Goal: Task Accomplishment & Management: Use online tool/utility

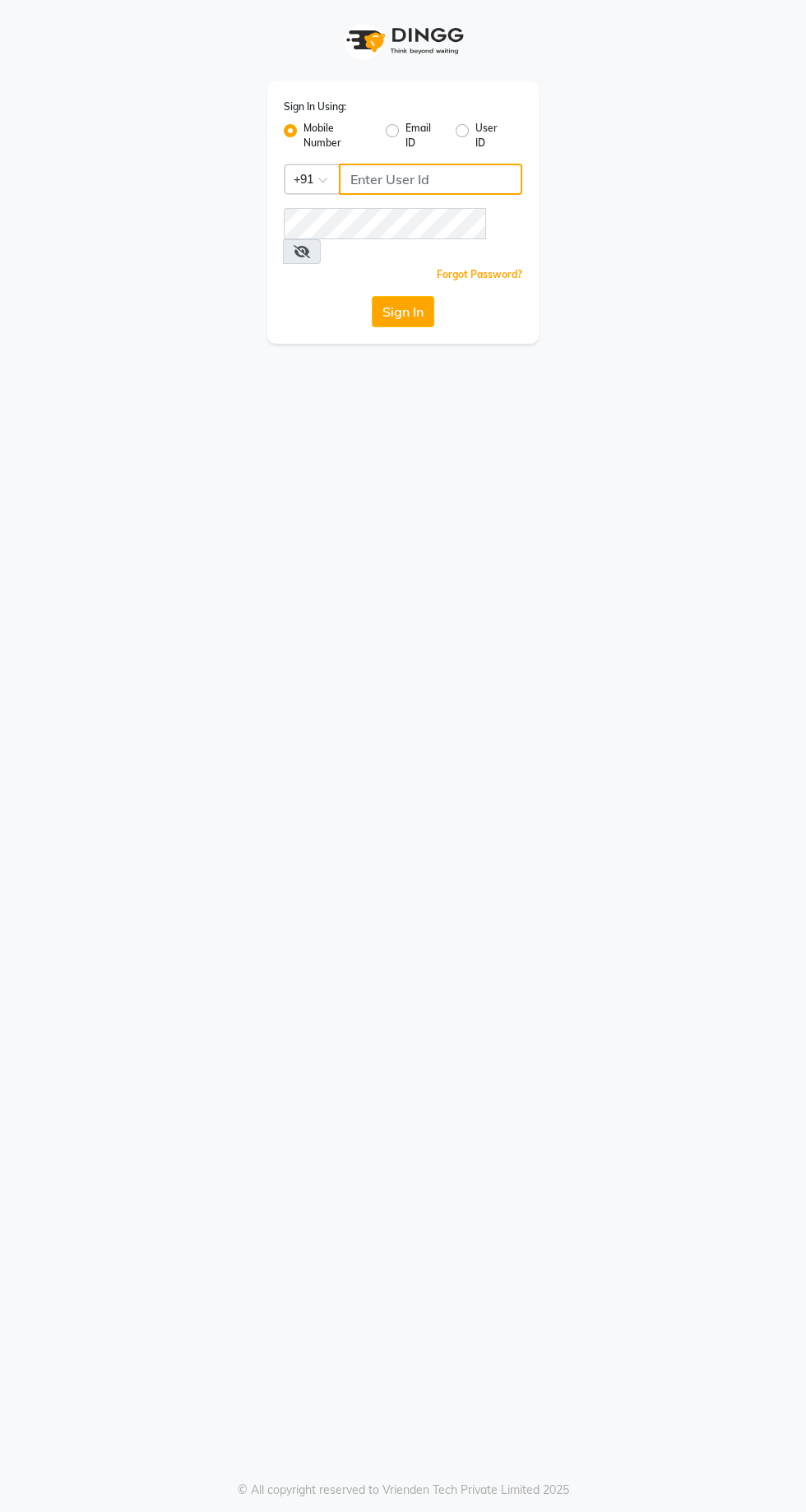
click at [390, 179] on input "Username" at bounding box center [431, 179] width 183 height 31
type input "9869078914"
click at [372, 296] on button "Sign In" at bounding box center [403, 311] width 63 height 31
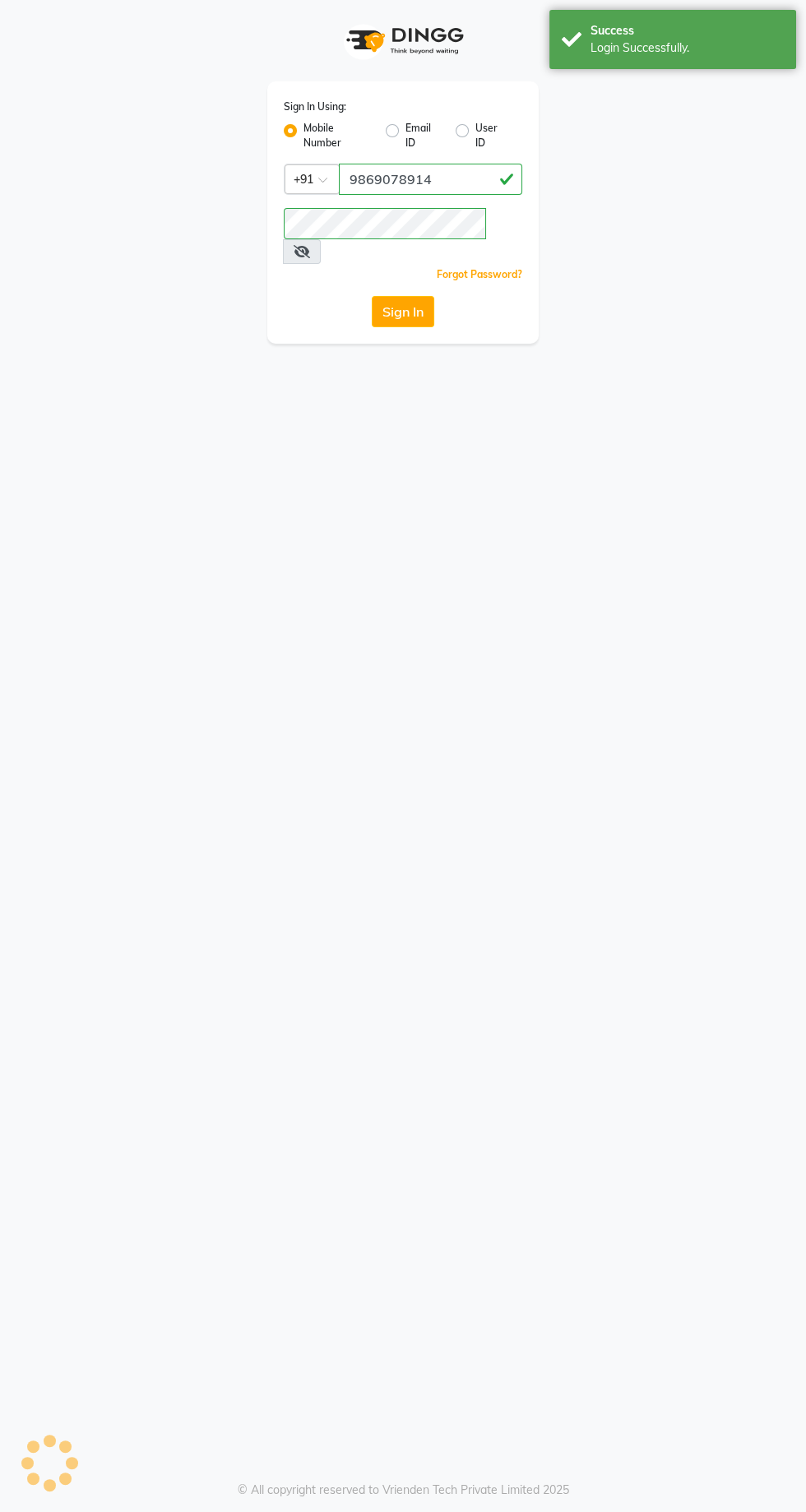
select select "service"
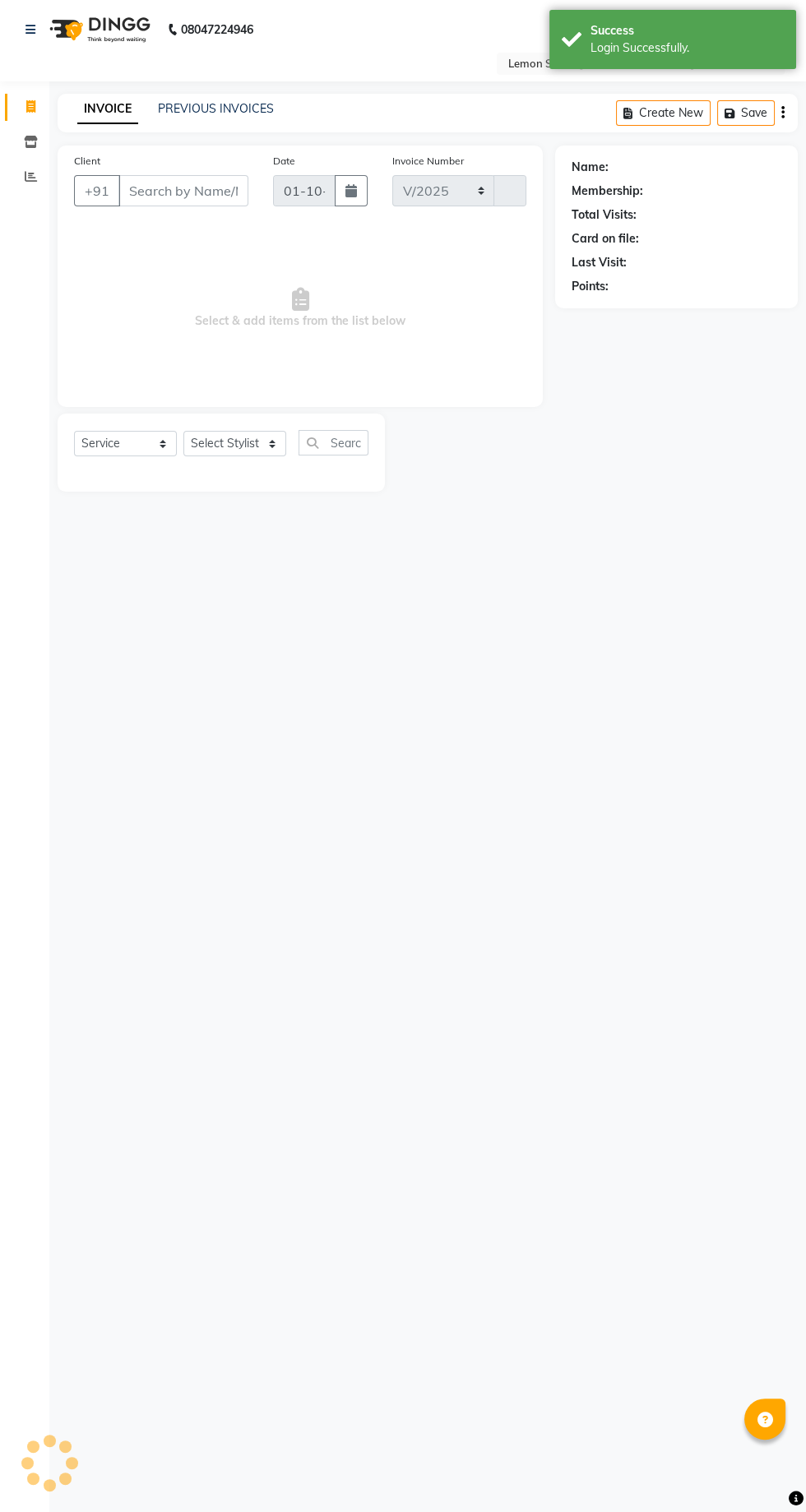
select select "8053"
type input "2453"
click at [37, 177] on icon at bounding box center [30, 176] width 12 height 12
